Goal: Task Accomplishment & Management: Use online tool/utility

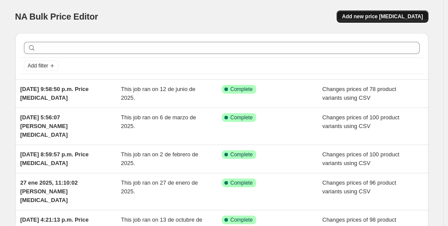
click at [390, 15] on span "Add new price [MEDICAL_DATA]" at bounding box center [382, 16] width 81 height 7
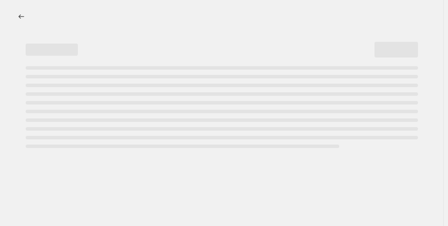
select select "percentage"
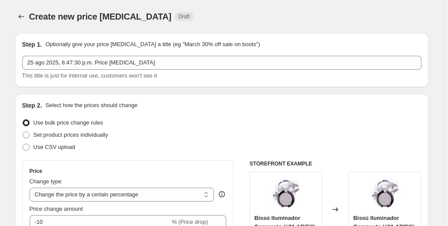
scroll to position [57, 0]
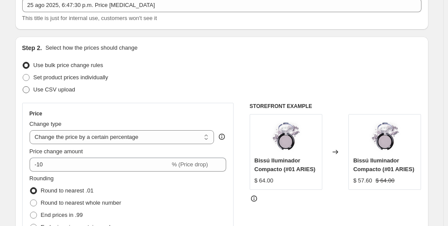
click at [32, 91] on label "Use CSV upload" at bounding box center [48, 90] width 53 height 12
click at [23, 87] on input "Use CSV upload" at bounding box center [23, 86] width 0 height 0
radio input "true"
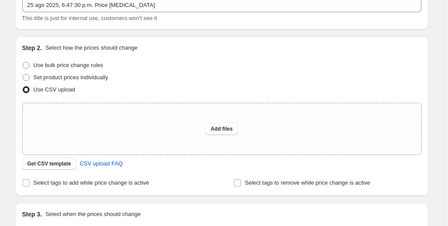
scroll to position [103, 0]
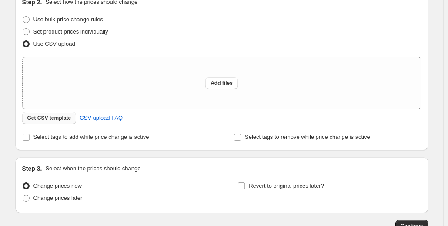
click at [48, 118] on span "Get CSV template" at bounding box center [49, 118] width 44 height 7
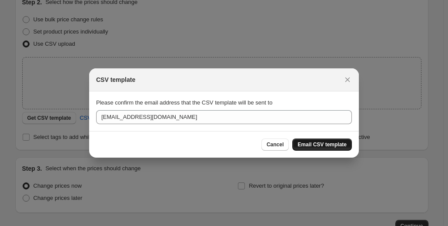
click at [320, 142] on span "Email CSV template" at bounding box center [322, 144] width 49 height 7
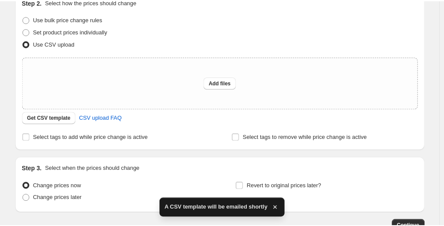
scroll to position [0, 0]
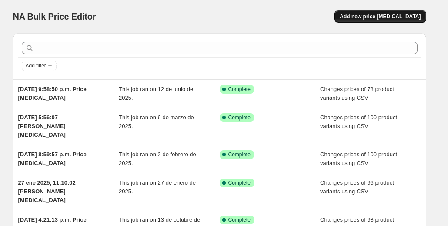
click at [368, 19] on span "Add new price [MEDICAL_DATA]" at bounding box center [380, 16] width 81 height 7
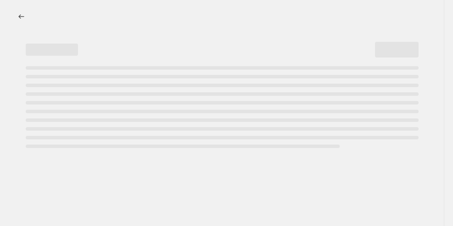
select select "percentage"
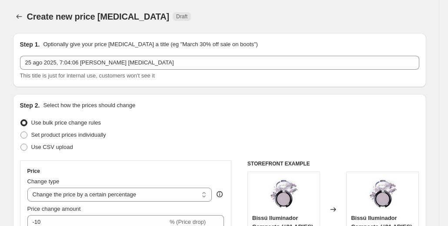
scroll to position [51, 0]
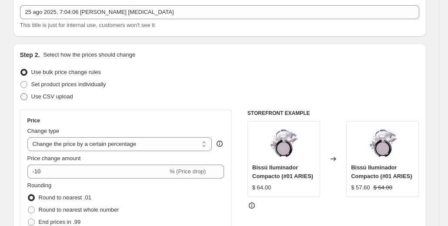
click at [34, 101] on span "Use CSV upload" at bounding box center [52, 96] width 42 height 9
click at [21, 94] on input "Use CSV upload" at bounding box center [20, 93] width 0 height 0
radio input "true"
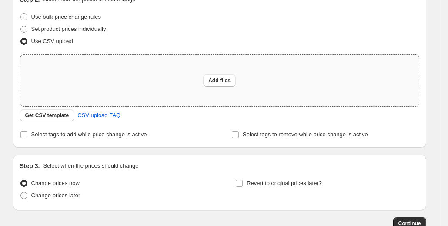
scroll to position [106, 0]
click at [221, 80] on span "Add files" at bounding box center [220, 80] width 22 height 7
type input "C:\fakepath\csv_template_user_33171 (18).csv"
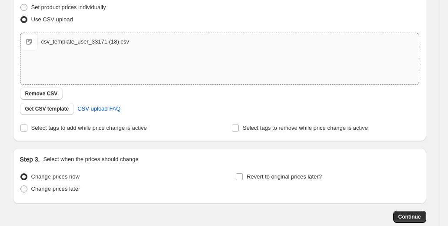
scroll to position [135, 0]
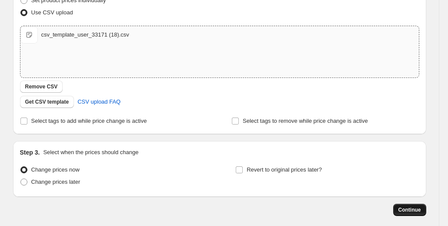
click at [414, 206] on span "Continue" at bounding box center [410, 209] width 23 height 7
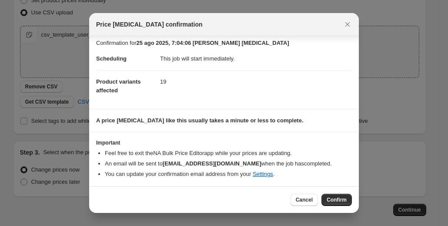
scroll to position [0, 0]
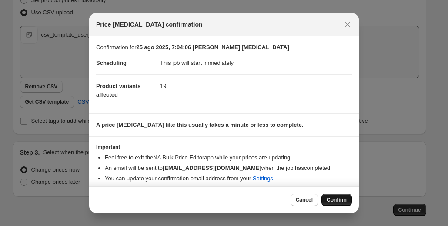
click at [332, 200] on span "Confirm" at bounding box center [337, 199] width 20 height 7
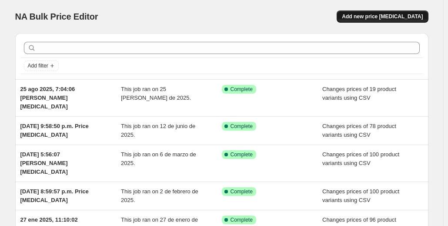
click at [383, 17] on span "Add new price [MEDICAL_DATA]" at bounding box center [382, 16] width 81 height 7
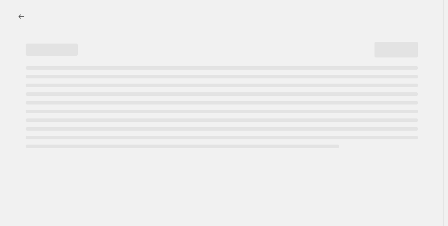
select select "percentage"
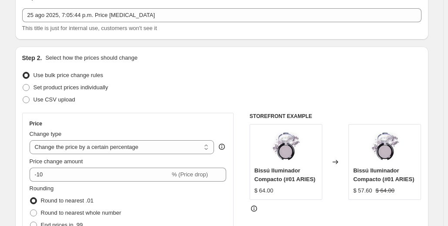
scroll to position [52, 0]
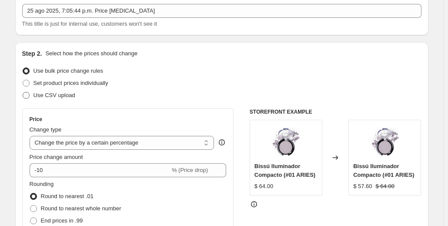
click at [57, 90] on label "Use CSV upload" at bounding box center [48, 95] width 53 height 12
click at [23, 92] on input "Use CSV upload" at bounding box center [23, 92] width 0 height 0
radio input "true"
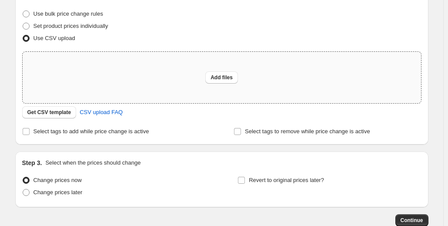
scroll to position [109, 0]
click at [225, 78] on span "Add files" at bounding box center [222, 77] width 22 height 7
type input "C:\fakepath\csv_template_user_33171 (18).csv"
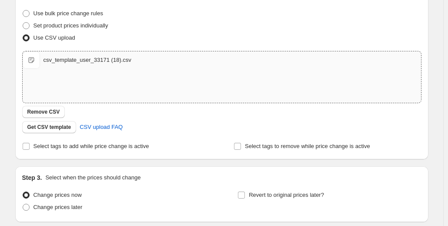
scroll to position [177, 0]
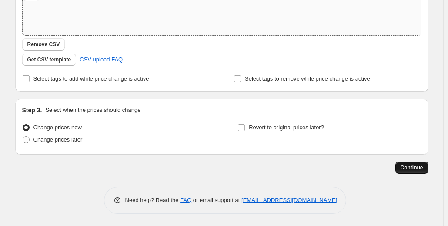
click at [417, 164] on span "Continue" at bounding box center [412, 167] width 23 height 7
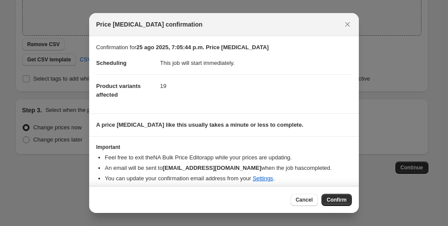
scroll to position [4, 0]
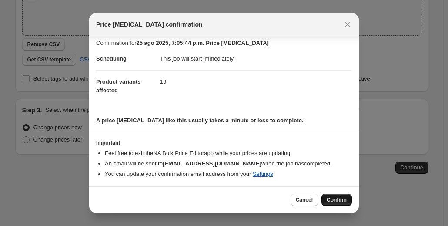
click at [344, 200] on span "Confirm" at bounding box center [337, 199] width 20 height 7
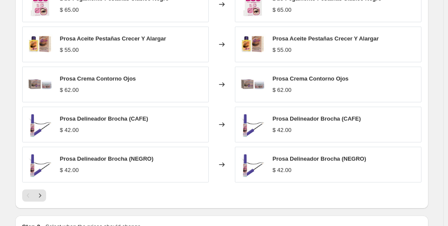
scroll to position [425, 0]
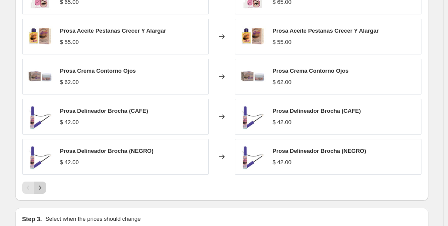
click at [41, 183] on icon "Next" at bounding box center [40, 187] width 9 height 9
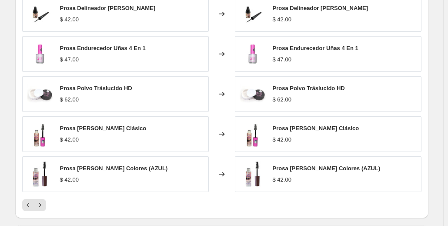
scroll to position [416, 0]
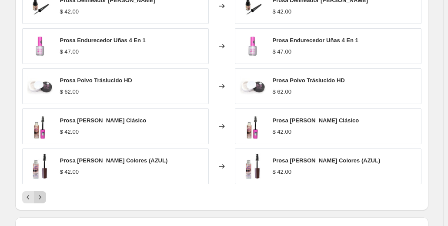
click at [44, 193] on icon "Next" at bounding box center [40, 197] width 9 height 9
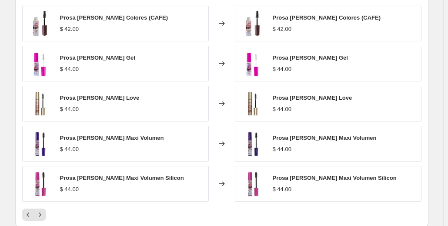
scroll to position [401, 0]
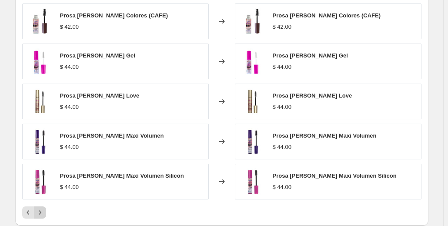
click at [43, 208] on icon "Next" at bounding box center [40, 212] width 9 height 9
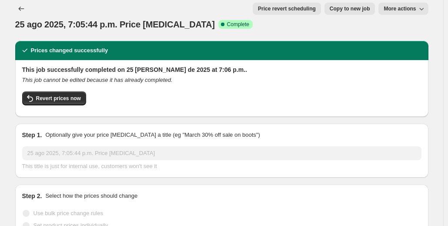
scroll to position [0, 0]
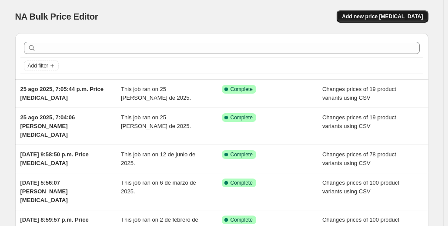
click at [384, 14] on span "Add new price [MEDICAL_DATA]" at bounding box center [382, 16] width 81 height 7
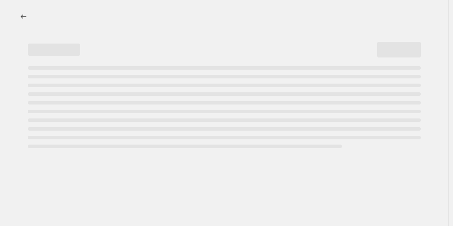
select select "percentage"
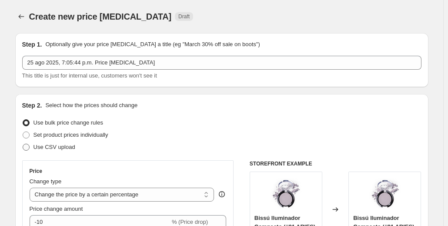
click at [66, 150] on span "Use CSV upload" at bounding box center [55, 147] width 42 height 7
click at [23, 144] on input "Use CSV upload" at bounding box center [23, 144] width 0 height 0
radio input "true"
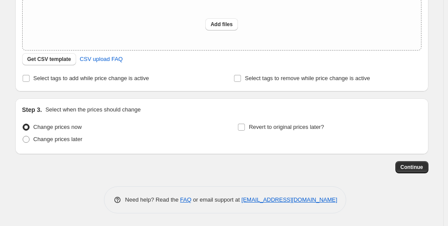
scroll to position [162, 0]
click at [408, 163] on button "Continue" at bounding box center [412, 167] width 33 height 12
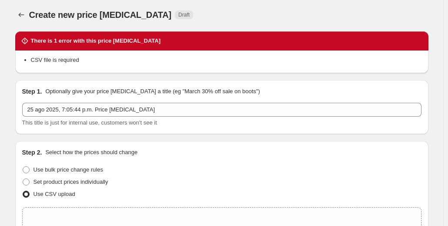
scroll to position [0, 0]
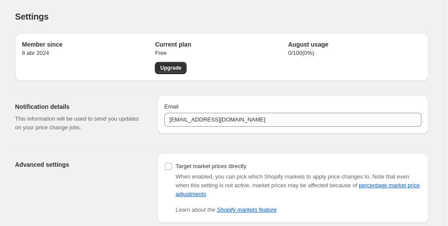
click at [251, 53] on p "Free" at bounding box center [221, 53] width 133 height 9
